Goal: Transaction & Acquisition: Purchase product/service

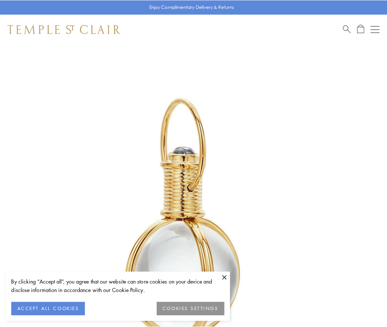
scroll to position [192, 0]
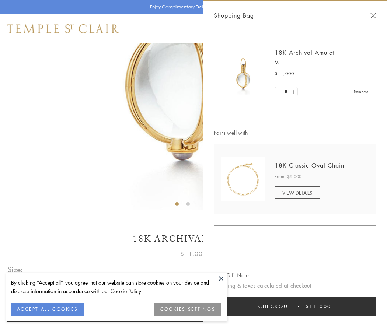
click at [295, 307] on button "Checkout $11,000" at bounding box center [295, 306] width 162 height 19
